Goal: Download file/media

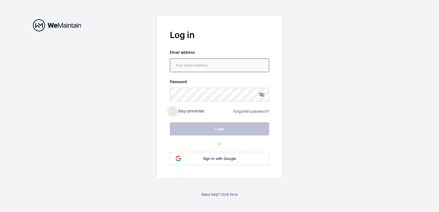
type input "[EMAIL_ADDRESS][DOMAIN_NAME]"
click at [174, 111] on input "checkbox" at bounding box center [172, 111] width 11 height 11
checkbox input "true"
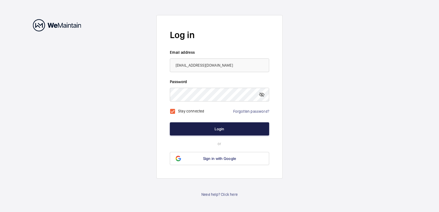
click at [222, 128] on button "Login" at bounding box center [219, 128] width 99 height 13
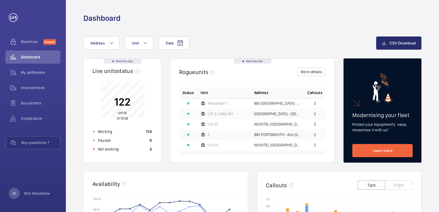
drag, startPoint x: 424, startPoint y: 0, endPoint x: 317, endPoint y: 23, distance: 109.1
click at [317, 23] on div "Dashboard" at bounding box center [252, 18] width 338 height 10
click at [111, 42] on mat-icon at bounding box center [111, 43] width 4 height 7
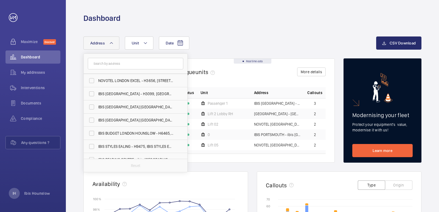
scroll to position [326, 0]
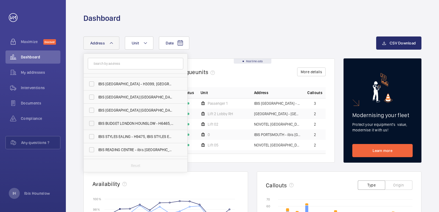
click at [91, 122] on label "IBIS BUDGET LONDON HOUNSLOW - H6465, IBIS BUDGET LONDON HOUNSLOW, [STREET_ADDRE…" at bounding box center [131, 123] width 95 height 13
click at [91, 122] on input "IBIS BUDGET LONDON HOUNSLOW - H6465, IBIS BUDGET LONDON HOUNSLOW, [STREET_ADDRE…" at bounding box center [91, 123] width 11 height 11
checkbox input "true"
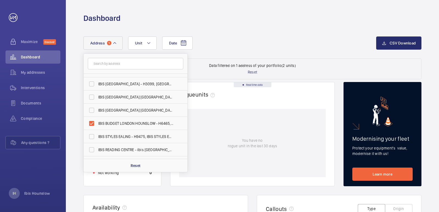
click at [264, 43] on div "Date Address 1 [GEOGRAPHIC_DATA], [STREET_ADDRESS] IBIS STYLES EALING - [STREET…" at bounding box center [229, 42] width 293 height 13
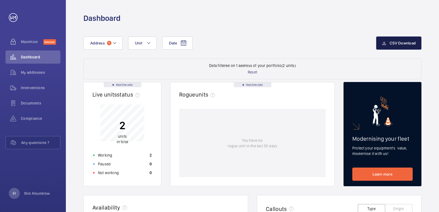
click at [401, 42] on span "CSV Download" at bounding box center [403, 43] width 26 height 4
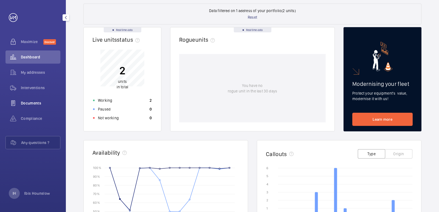
click at [38, 102] on span "Documents" at bounding box center [41, 102] width 40 height 5
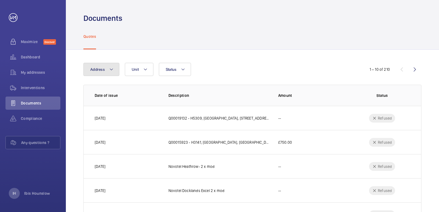
click at [110, 67] on mat-icon at bounding box center [111, 69] width 4 height 7
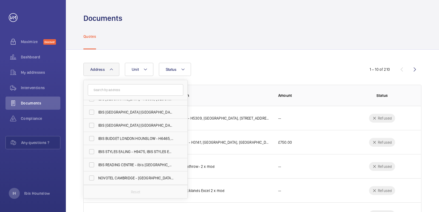
scroll to position [341, 0]
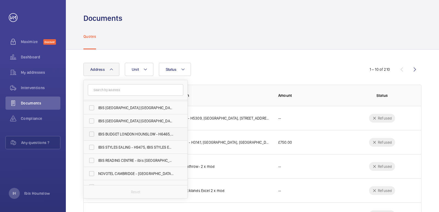
click at [125, 134] on span "IBIS BUDGET LONDON HOUNSLOW - H6465, IBIS BUDGET LONDON HOUNSLOW, [STREET_ADDRE…" at bounding box center [135, 133] width 75 height 5
click at [97, 134] on input "IBIS BUDGET LONDON HOUNSLOW - H6465, IBIS BUDGET LONDON HOUNSLOW, [STREET_ADDRE…" at bounding box center [91, 134] width 11 height 11
checkbox input "true"
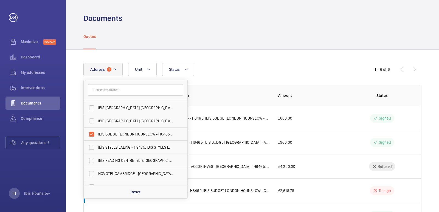
click at [291, 56] on div "Address [GEOGRAPHIC_DATA][STREET_ADDRESS] IBIS STYLES EALING - [STREET_ADDRESS]…" at bounding box center [252, 157] width 373 height 215
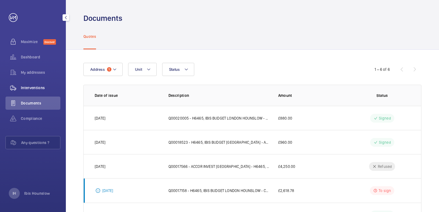
click at [34, 87] on span "Interventions" at bounding box center [41, 87] width 40 height 5
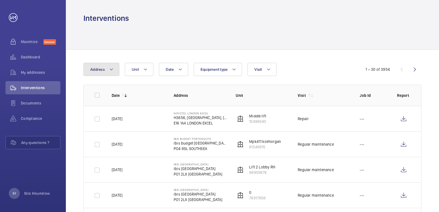
click at [113, 68] on mat-icon at bounding box center [111, 69] width 4 height 7
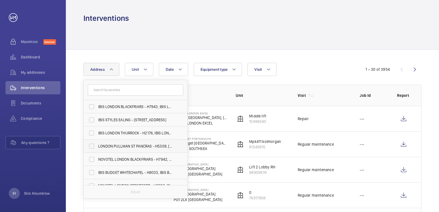
drag, startPoint x: 187, startPoint y: 112, endPoint x: 183, endPoint y: 146, distance: 35.1
click at [183, 146] on div "IBIS LONDON BLACKFRIARS - H7943, IBIS [GEOGRAPHIC_DATA] BLACKFRIARS, [STREET_AD…" at bounding box center [135, 139] width 104 height 119
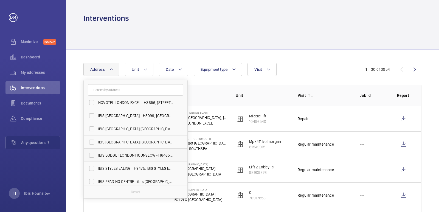
click at [146, 154] on span "IBIS BUDGET LONDON HOUNSLOW - H6465, IBIS BUDGET LONDON HOUNSLOW, [STREET_ADDRE…" at bounding box center [135, 155] width 75 height 5
click at [97, 154] on input "IBIS BUDGET LONDON HOUNSLOW - H6465, IBIS BUDGET LONDON HOUNSLOW, [STREET_ADDRE…" at bounding box center [91, 155] width 11 height 11
checkbox input "true"
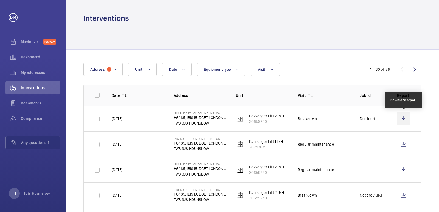
click at [404, 119] on wm-front-icon-button at bounding box center [403, 118] width 13 height 13
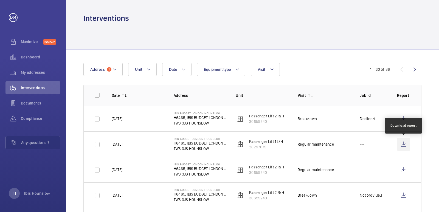
click at [404, 144] on wm-front-icon-button at bounding box center [403, 144] width 13 height 13
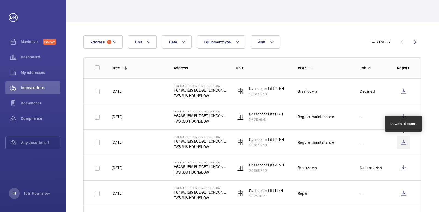
click at [406, 142] on wm-front-icon-button at bounding box center [403, 142] width 13 height 13
